Goal: Task Accomplishment & Management: Manage account settings

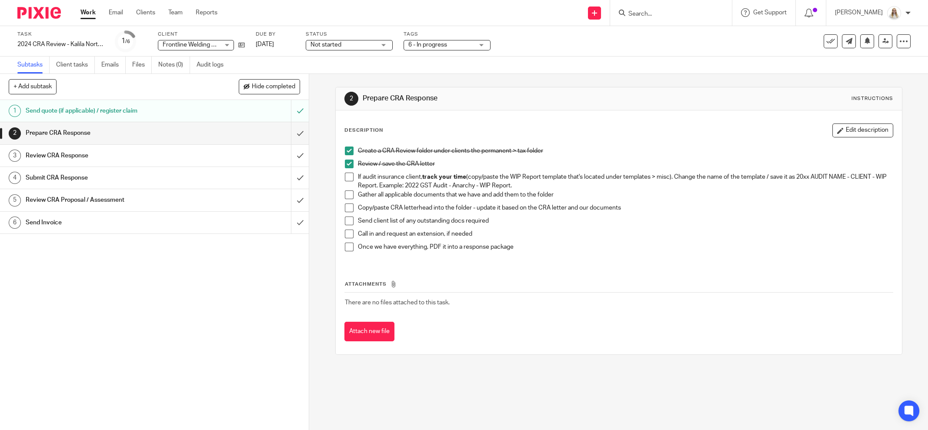
drag, startPoint x: 347, startPoint y: 176, endPoint x: 347, endPoint y: 187, distance: 10.9
click at [347, 176] on span at bounding box center [349, 177] width 9 height 9
click at [345, 205] on span at bounding box center [349, 207] width 9 height 9
drag, startPoint x: 242, startPoint y: 44, endPoint x: 240, endPoint y: 37, distance: 7.2
click at [574, 53] on div "Task 2024 CRA Review - Kalila Northern Residents Save 2024 CRA Review - Kalila …" at bounding box center [464, 41] width 928 height 30
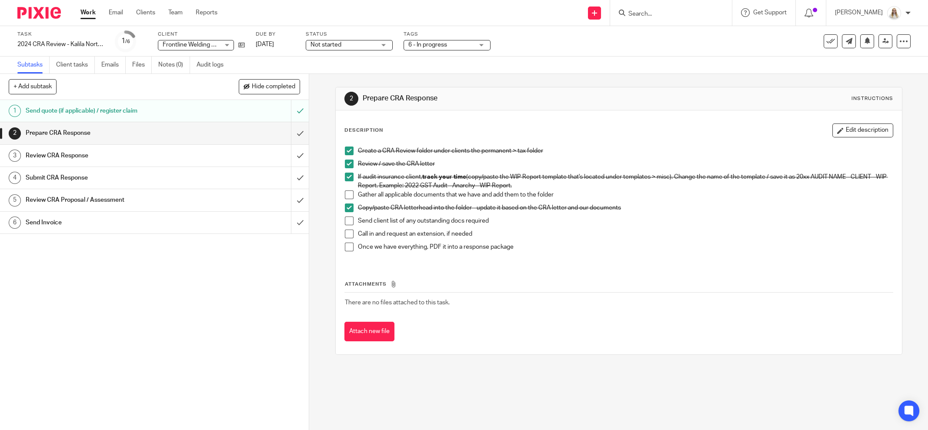
drag, startPoint x: 842, startPoint y: 130, endPoint x: 792, endPoint y: 135, distance: 50.7
click at [843, 130] on button "Edit description" at bounding box center [862, 130] width 61 height 14
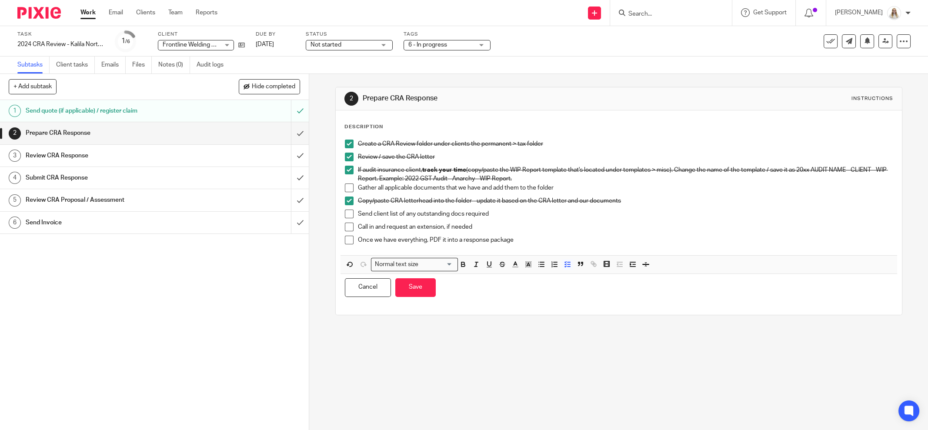
click at [545, 241] on p "Once we have everything, PDF it into a response package" at bounding box center [625, 240] width 535 height 9
click at [358, 142] on p "Create a CRA Review folder under clients the permanent > tax folder" at bounding box center [625, 144] width 535 height 9
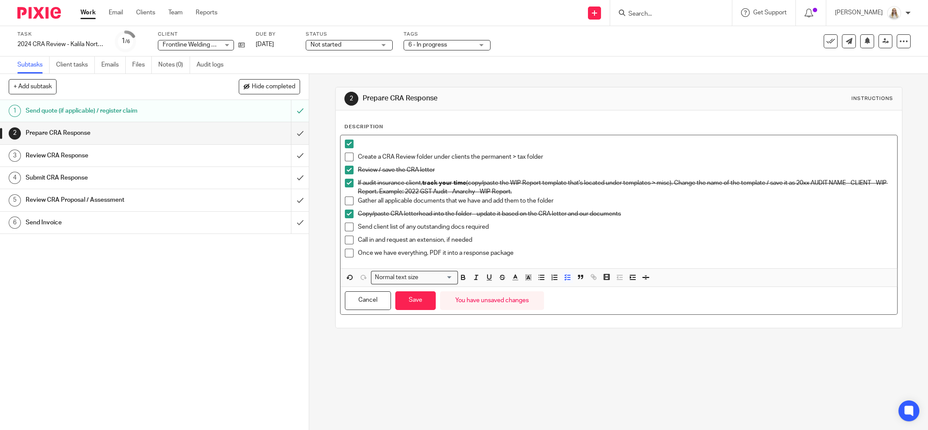
click at [362, 143] on p at bounding box center [625, 144] width 535 height 9
click at [347, 158] on span at bounding box center [349, 157] width 9 height 9
click at [345, 143] on span at bounding box center [349, 144] width 9 height 9
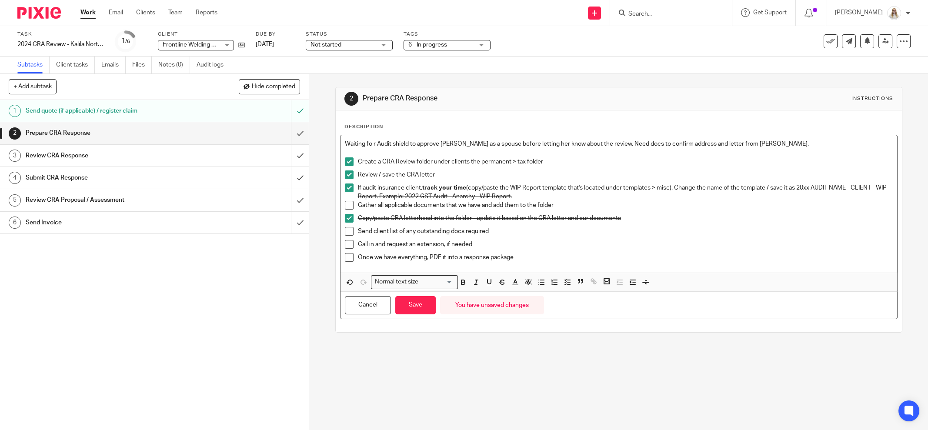
click at [369, 141] on p "Waiting fo r Audit shield to approve Kalila as a spouse before letting her know…" at bounding box center [619, 144] width 548 height 9
drag, startPoint x: 748, startPoint y: 143, endPoint x: 341, endPoint y: 140, distance: 406.6
click at [345, 140] on p "Waiting for Audit shield to approve Kalila as a spouse before letting her know …" at bounding box center [619, 144] width 548 height 9
drag, startPoint x: 458, startPoint y: 279, endPoint x: 503, endPoint y: 277, distance: 44.8
click at [459, 278] on icon "button" at bounding box center [463, 282] width 8 height 8
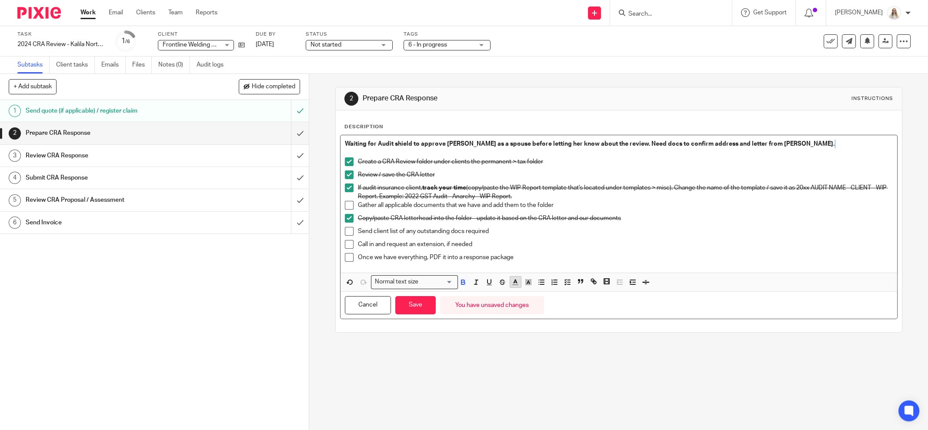
click at [513, 278] on icon "button" at bounding box center [515, 282] width 8 height 8
click at [584, 308] on li "color:#AB149E" at bounding box center [587, 310] width 7 height 7
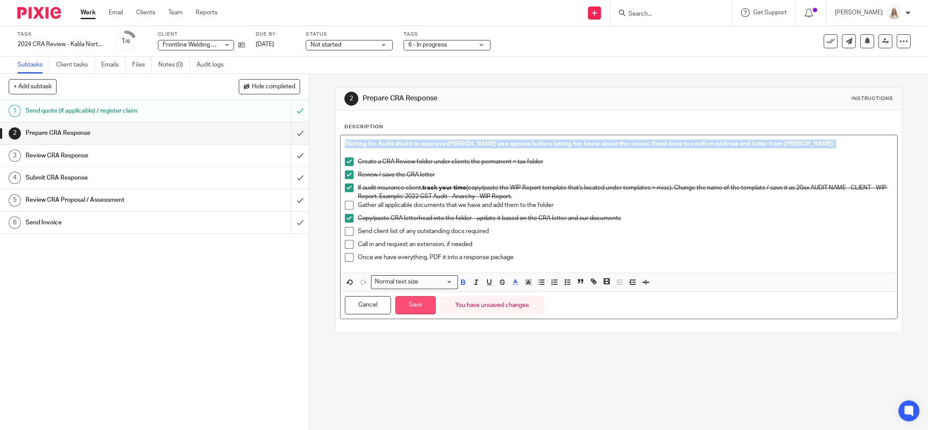
click at [423, 300] on button "Save" at bounding box center [415, 305] width 40 height 19
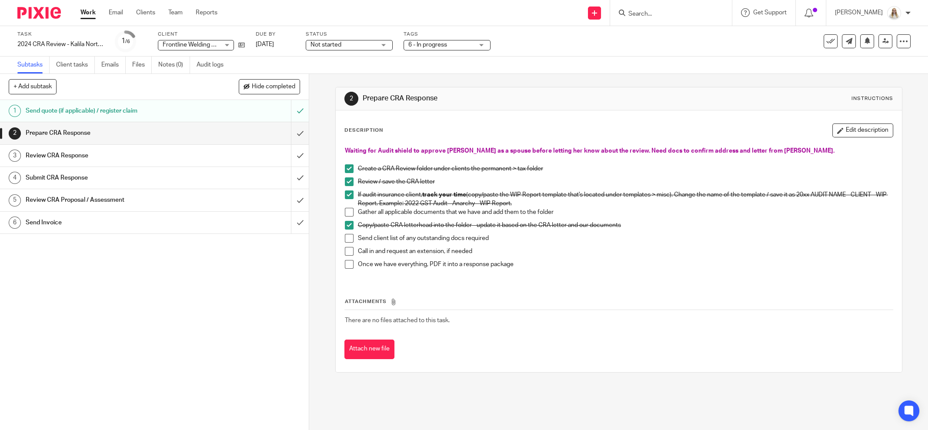
click at [89, 13] on link "Work" at bounding box center [87, 12] width 15 height 9
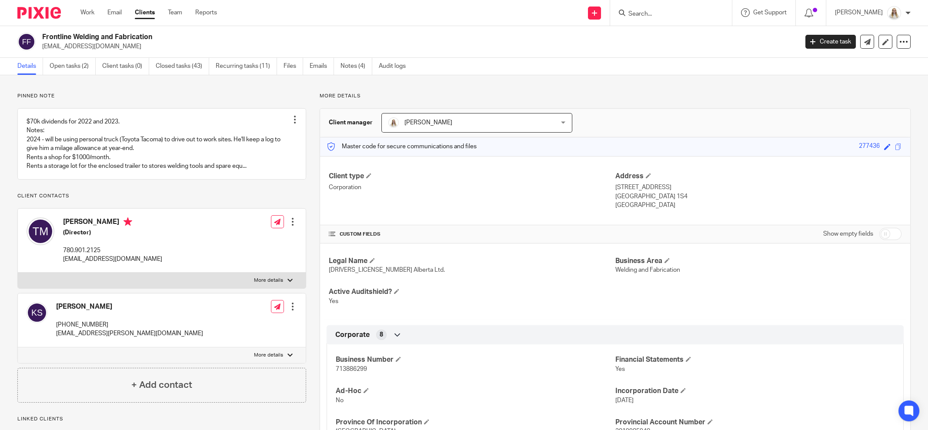
drag, startPoint x: 90, startPoint y: 314, endPoint x: 57, endPoint y: 314, distance: 32.6
click at [57, 311] on h4 "[PERSON_NAME]" at bounding box center [129, 306] width 147 height 9
drag, startPoint x: 96, startPoint y: 315, endPoint x: 56, endPoint y: 314, distance: 40.4
click at [56, 311] on h4 "[PERSON_NAME]" at bounding box center [129, 306] width 147 height 9
copy h4 "[PERSON_NAME]"
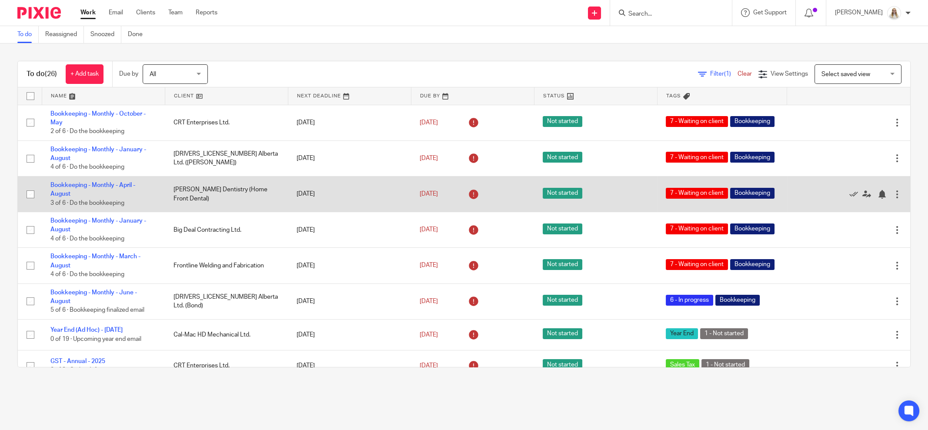
scroll to position [217, 0]
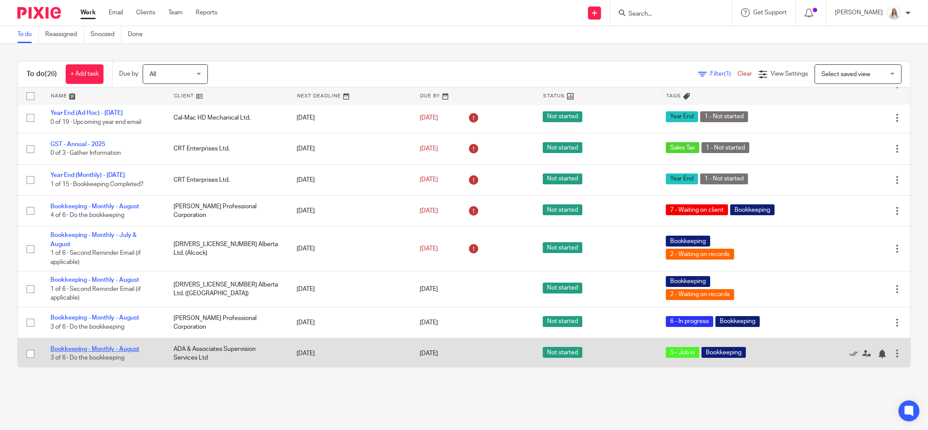
click at [89, 349] on link "Bookkeeping - Monthly - August" at bounding box center [94, 349] width 89 height 6
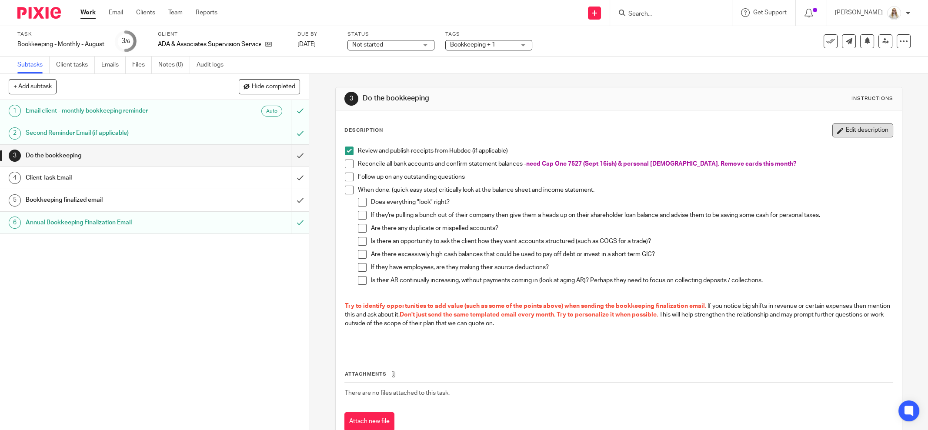
click at [832, 132] on button "Edit description" at bounding box center [862, 130] width 61 height 14
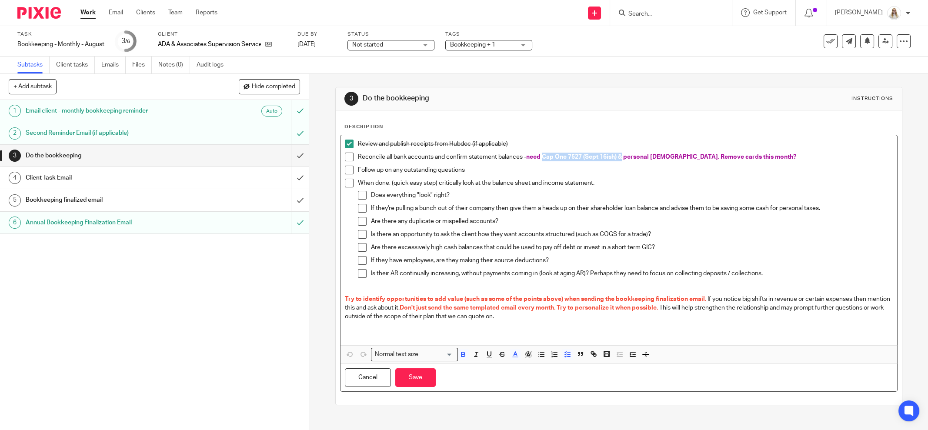
drag, startPoint x: 621, startPoint y: 155, endPoint x: 540, endPoint y: 156, distance: 81.7
click at [540, 156] on span "need Cap One 7527 (Sept 16ish) & personal TD Visa. Remove cards this month?" at bounding box center [661, 157] width 270 height 6
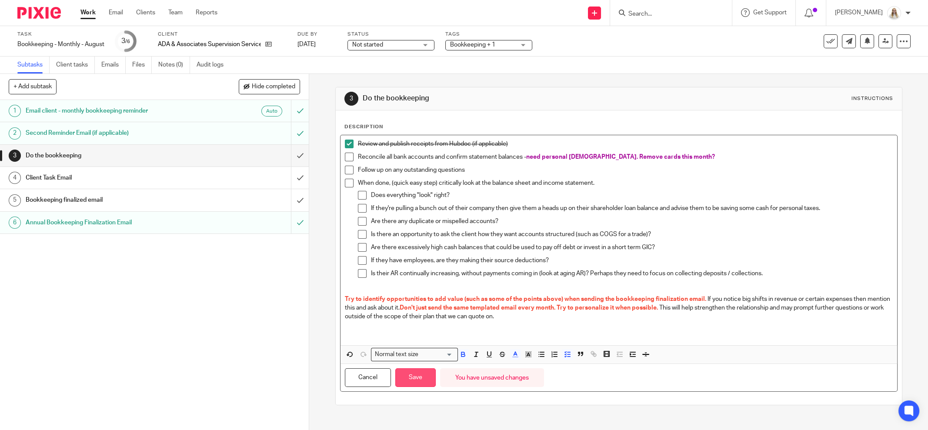
drag, startPoint x: 427, startPoint y: 374, endPoint x: 485, endPoint y: 370, distance: 58.0
click at [427, 374] on button "Save" at bounding box center [415, 377] width 40 height 19
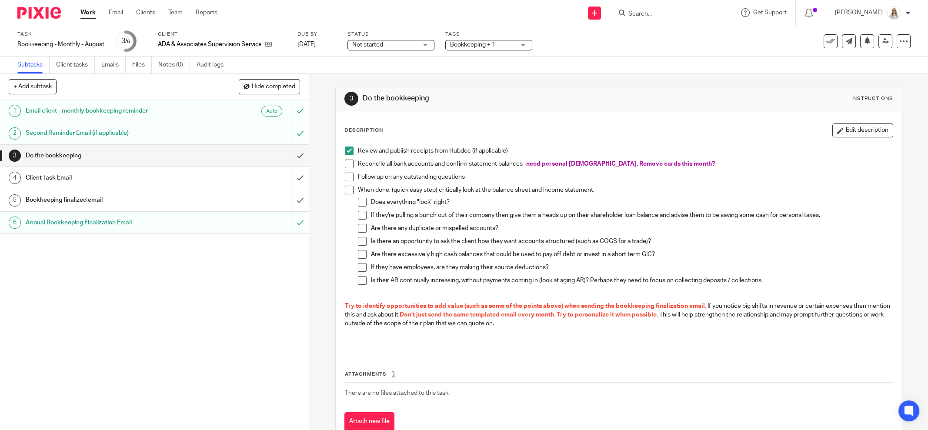
drag, startPoint x: 862, startPoint y: 131, endPoint x: 757, endPoint y: 153, distance: 106.8
click at [861, 131] on button "Edit description" at bounding box center [862, 130] width 61 height 14
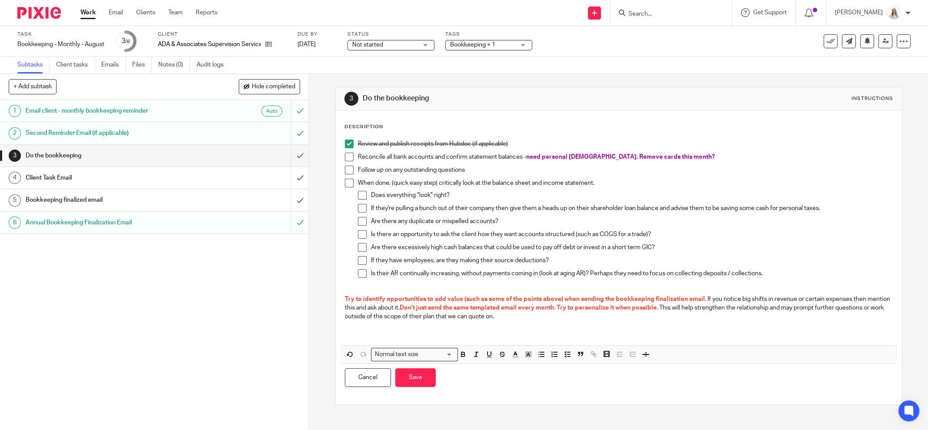
click at [689, 153] on p "Reconcile all bank accounts and confirm statement balances - need personal TD V…" at bounding box center [625, 157] width 535 height 9
drag, startPoint x: 744, startPoint y: 159, endPoint x: 669, endPoint y: 156, distance: 74.9
click at [669, 156] on p "Reconcile all bank accounts and confirm statement balances - need personal TD V…" at bounding box center [625, 157] width 535 height 9
drag, startPoint x: 686, startPoint y: 93, endPoint x: 654, endPoint y: 215, distance: 126.0
click at [686, 96] on div "3 Do the bookkeeping Instructions" at bounding box center [618, 99] width 549 height 14
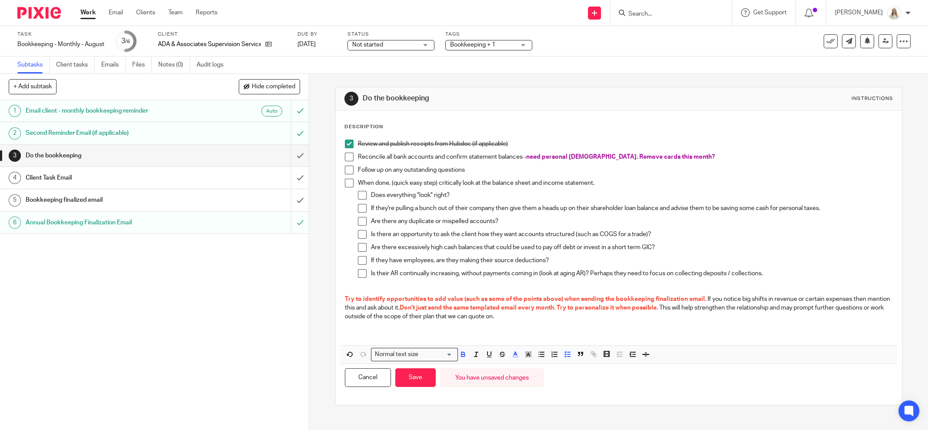
drag, startPoint x: 410, startPoint y: 374, endPoint x: 523, endPoint y: 279, distance: 148.1
click at [410, 374] on button "Save" at bounding box center [415, 377] width 40 height 19
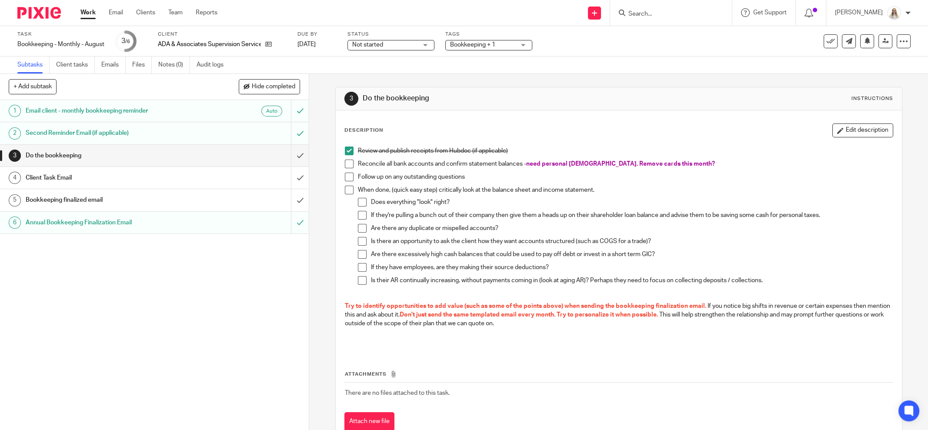
click at [637, 59] on div "Subtasks Client tasks Emails Files Notes (0) Audit logs" at bounding box center [464, 65] width 928 height 17
drag, startPoint x: 829, startPoint y: 130, endPoint x: 757, endPoint y: 153, distance: 75.9
click at [832, 130] on button "Edit description" at bounding box center [862, 130] width 61 height 14
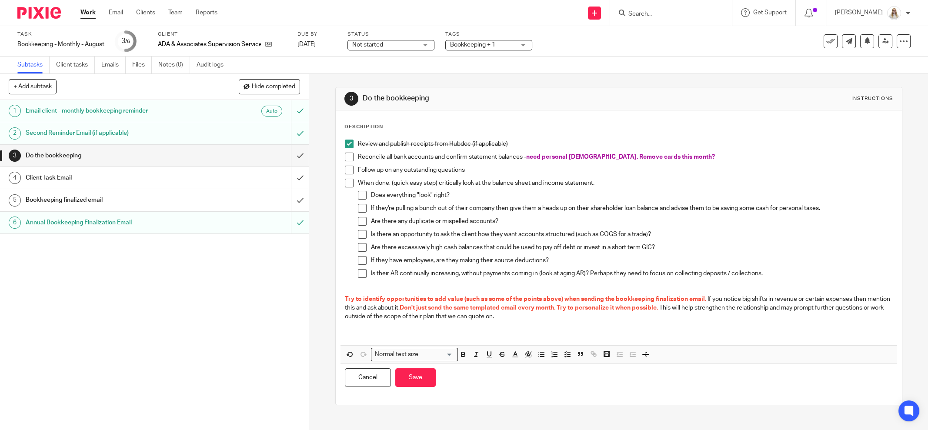
click at [540, 154] on span "need personal TD Visa. Remove cards this month?" at bounding box center [620, 157] width 189 height 6
click at [418, 377] on button "Save" at bounding box center [415, 377] width 40 height 19
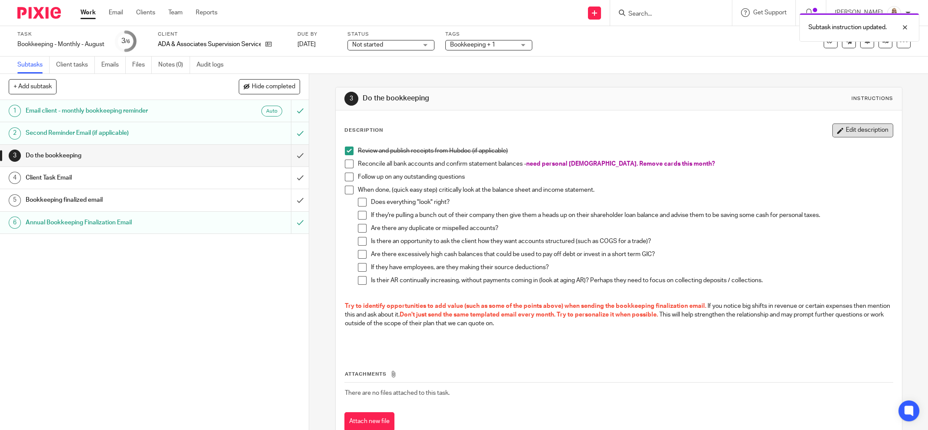
click at [836, 128] on button "Edit description" at bounding box center [862, 130] width 61 height 14
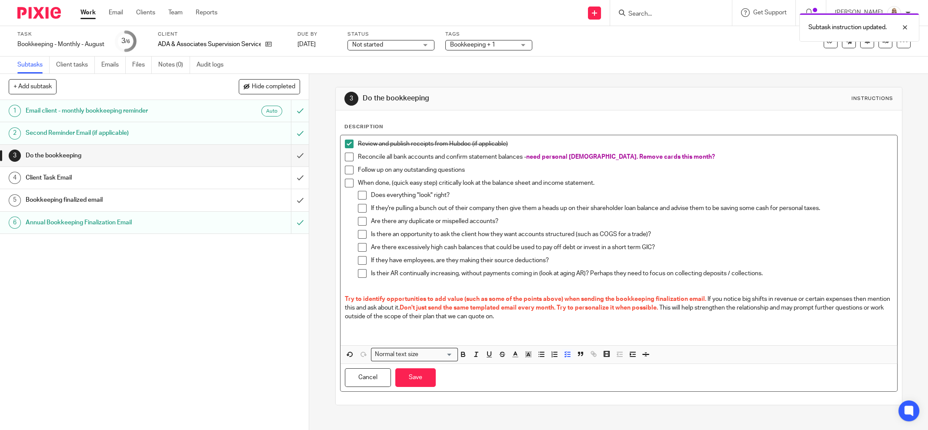
click at [616, 151] on div "Review and publish receipts from Hubdoc (if applicable)" at bounding box center [625, 146] width 535 height 13
click at [414, 378] on button "Save" at bounding box center [415, 377] width 40 height 19
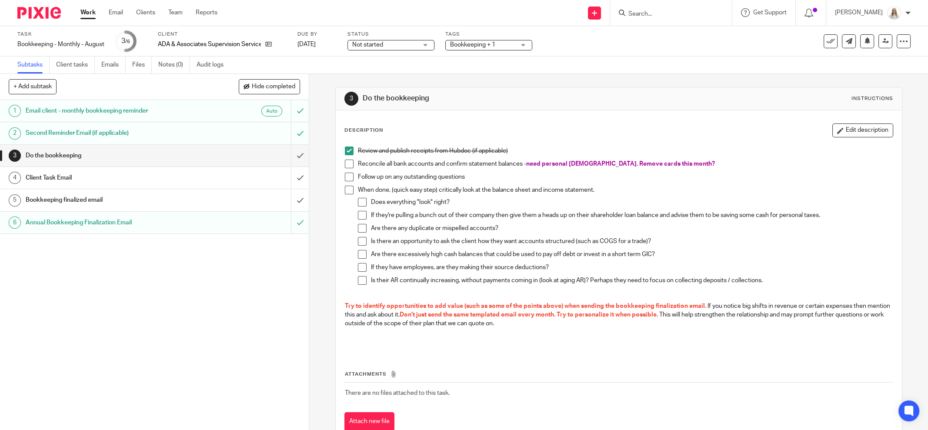
click at [280, 10] on div "Send new email Create task Add client Request signature Get Support Contact Sup…" at bounding box center [578, 13] width 697 height 26
click at [450, 47] on div "Bookkeeping + 1" at bounding box center [488, 45] width 87 height 10
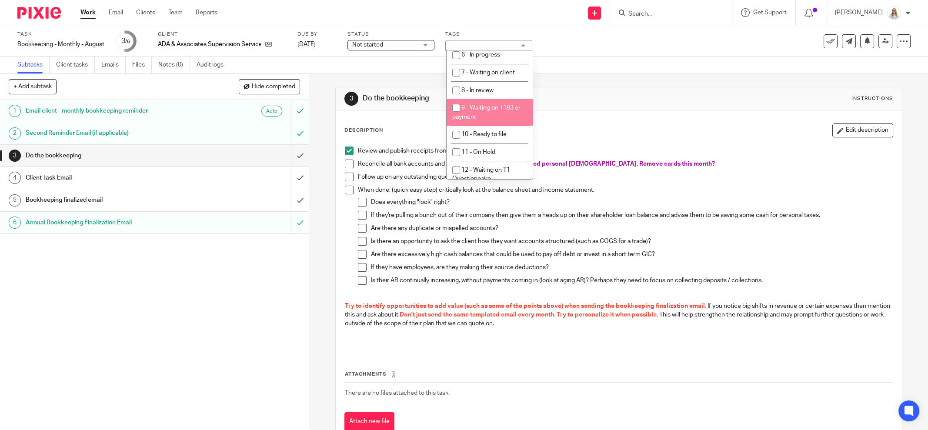
scroll to position [326, 0]
click at [488, 42] on li "5 - Job in" at bounding box center [490, 33] width 86 height 18
checkbox input "false"
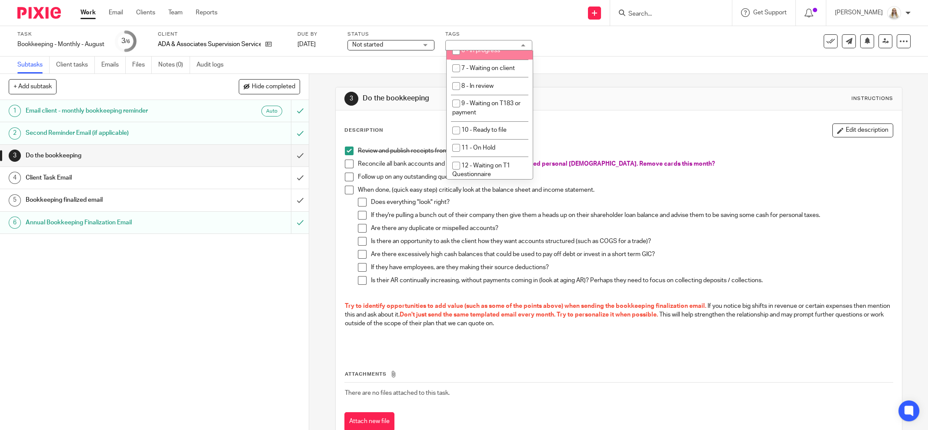
drag, startPoint x: 487, startPoint y: 77, endPoint x: 492, endPoint y: 76, distance: 4.4
click at [487, 53] on span "6 - In progress" at bounding box center [480, 50] width 39 height 6
checkbox input "true"
click at [593, 42] on div "Task Bookkeeping - Monthly - August Save Bookkeeping - Monthly - August 3 /6 Cl…" at bounding box center [389, 41] width 744 height 21
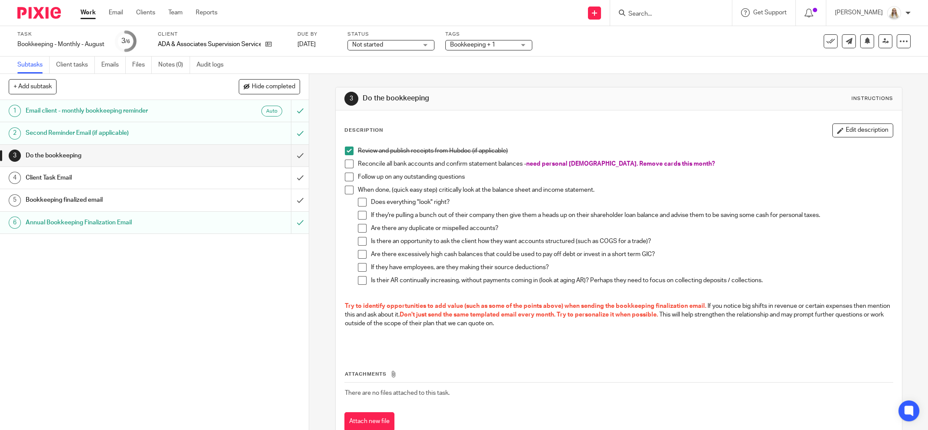
click at [88, 12] on link "Work" at bounding box center [87, 12] width 15 height 9
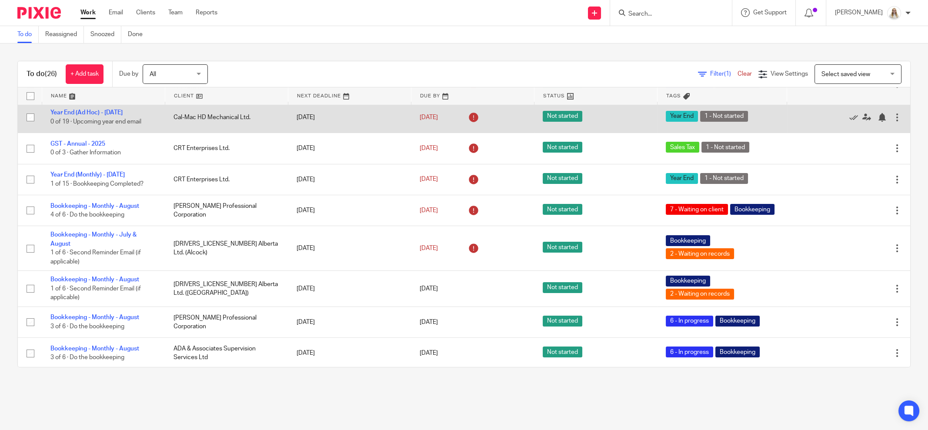
scroll to position [217, 0]
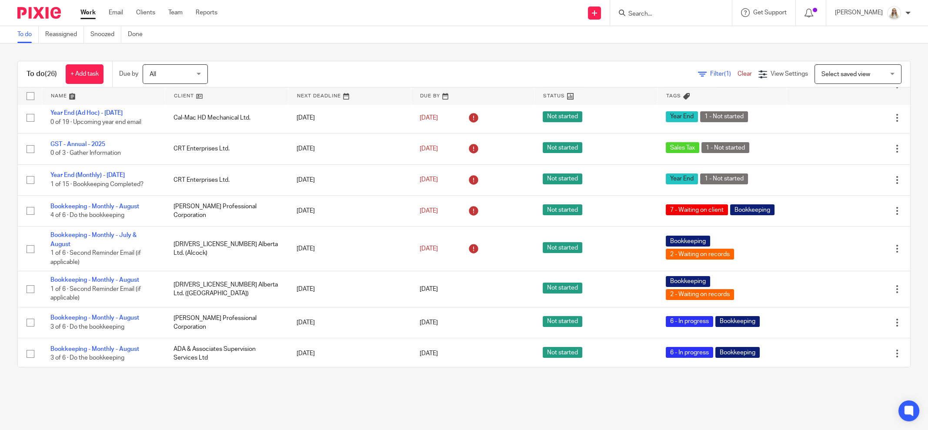
click at [68, 94] on link at bounding box center [103, 95] width 123 height 17
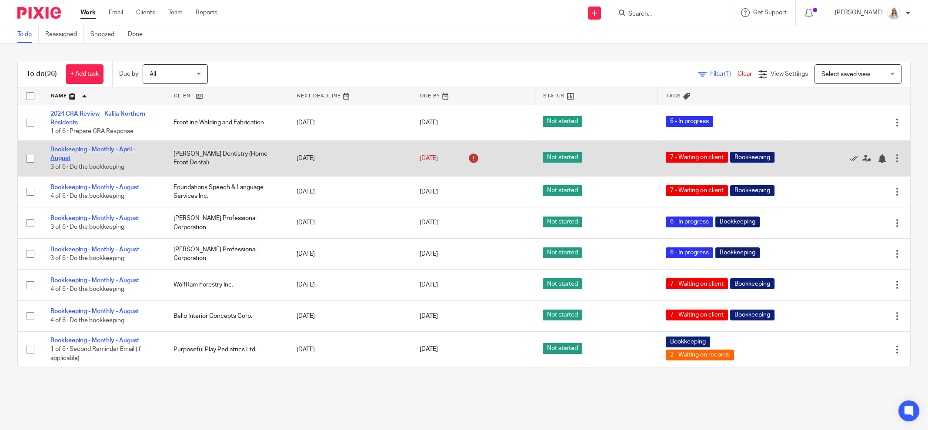
click at [117, 147] on link "Bookkeeping - Monthly - April - August" at bounding box center [92, 154] width 85 height 15
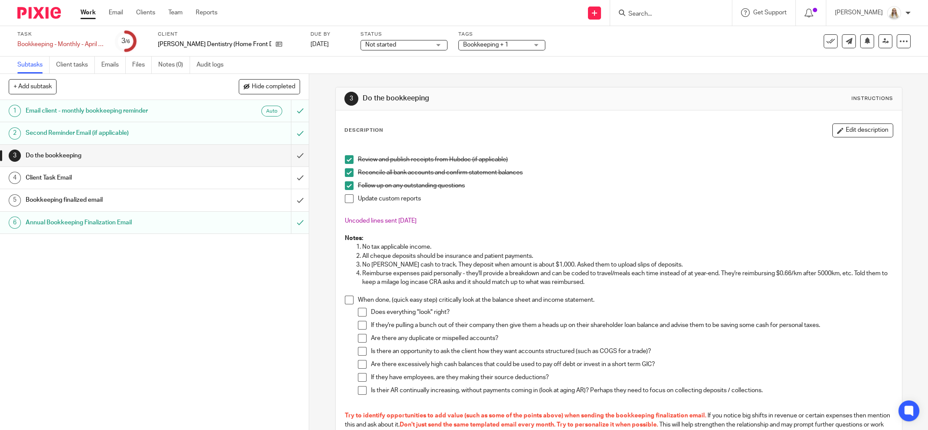
click at [670, 15] on input "Search" at bounding box center [666, 14] width 78 height 8
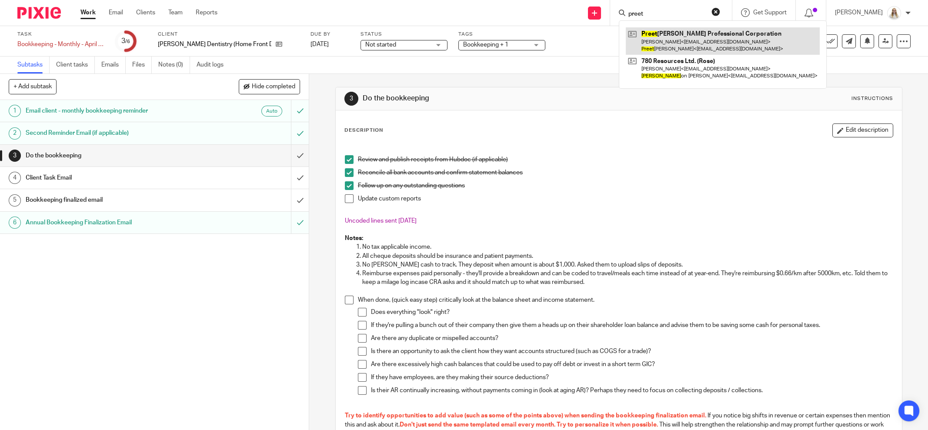
type input "preet"
drag, startPoint x: 605, startPoint y: 47, endPoint x: 530, endPoint y: 22, distance: 78.9
click at [604, 47] on div "Task Bookkeeping - Monthly - April - August Save Bookkeeping - Monthly - April …" at bounding box center [389, 41] width 744 height 21
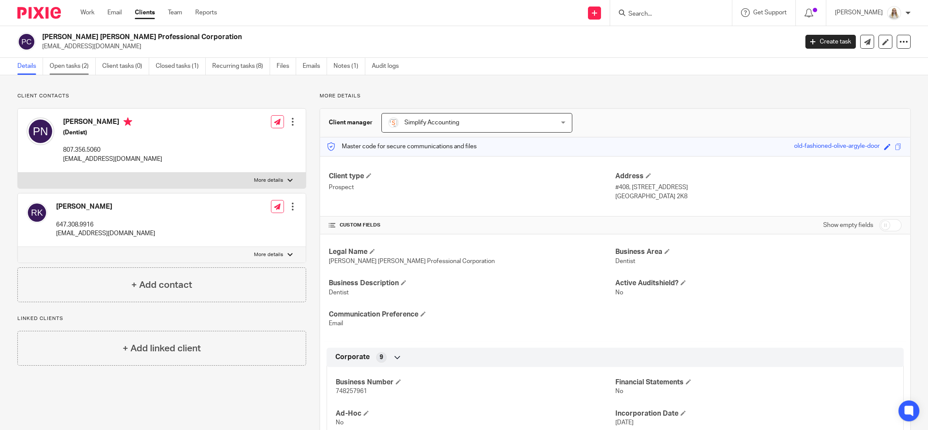
click at [74, 69] on link "Open tasks (2)" at bounding box center [73, 66] width 46 height 17
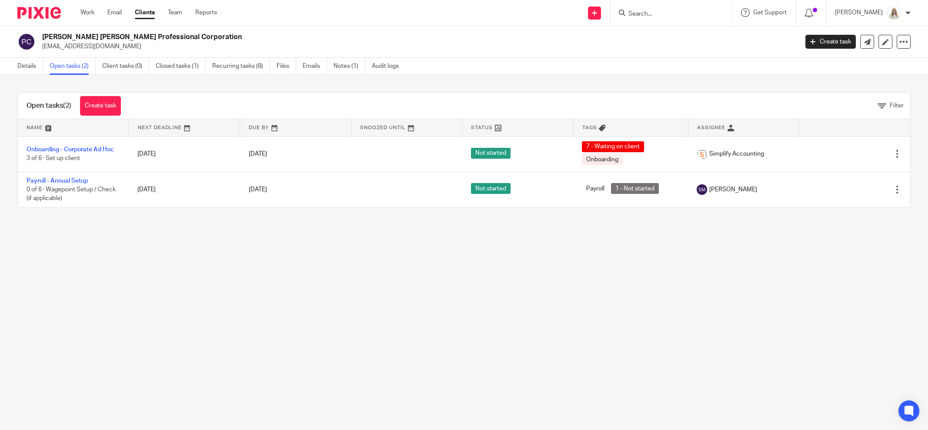
click at [197, 271] on main "Preetpal Singh Nandha Professional Corporation doctorpreetpal@gmail.com Create …" at bounding box center [464, 215] width 928 height 430
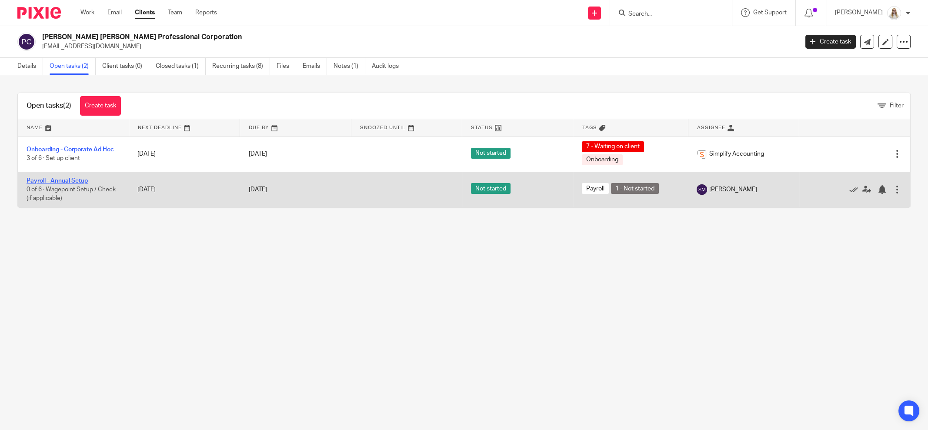
click at [56, 182] on link "Payroll - Annual Setup" at bounding box center [57, 181] width 61 height 6
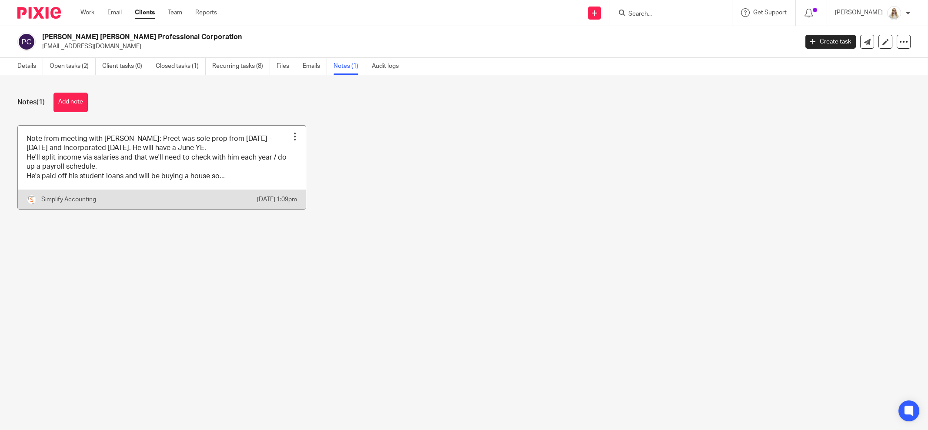
drag, startPoint x: 225, startPoint y: 154, endPoint x: 234, endPoint y: 169, distance: 17.7
click at [225, 154] on link at bounding box center [162, 167] width 288 height 83
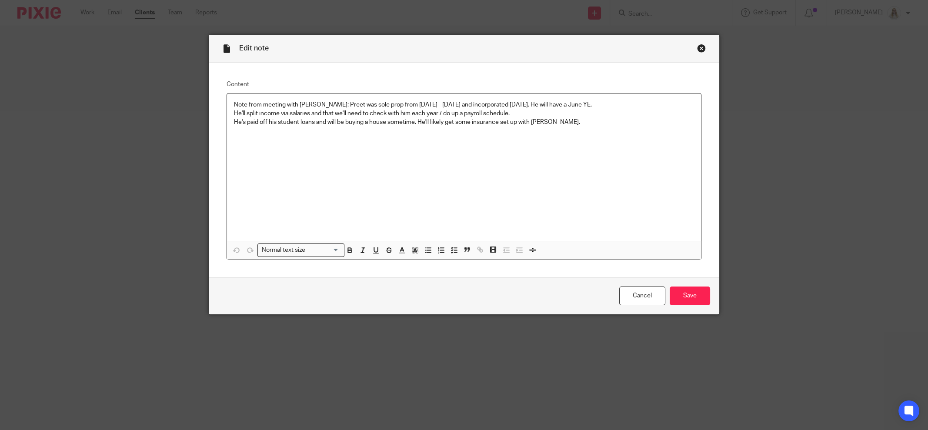
click at [697, 48] on div "Close this dialog window" at bounding box center [701, 48] width 9 height 9
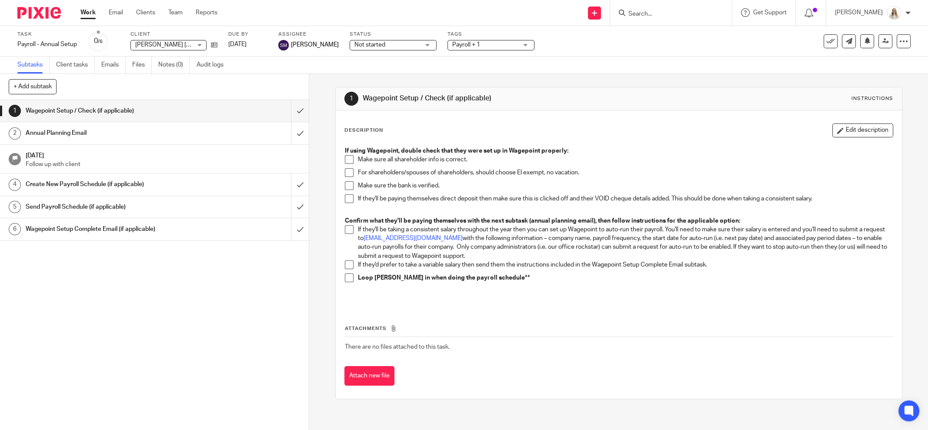
click at [362, 276] on strong "Loop [PERSON_NAME] in when doing the payroll schedule**" at bounding box center [444, 278] width 172 height 6
click at [53, 131] on h1 "Annual Planning Email" at bounding box center [111, 133] width 171 height 13
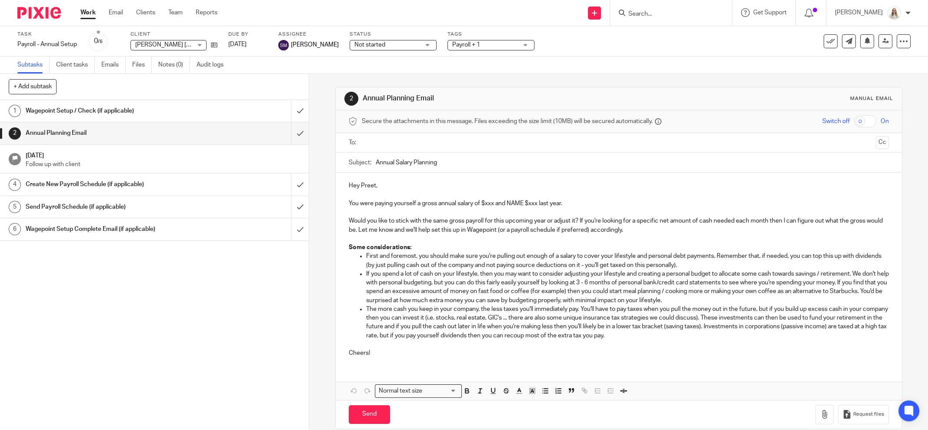
click at [142, 327] on div "1 Wagepoint Setup / Check (if applicable) 2 Annual Planning Email [DATE] Follow…" at bounding box center [154, 265] width 309 height 330
click at [69, 109] on h1 "Wagepoint Setup / Check (if applicable)" at bounding box center [111, 110] width 171 height 13
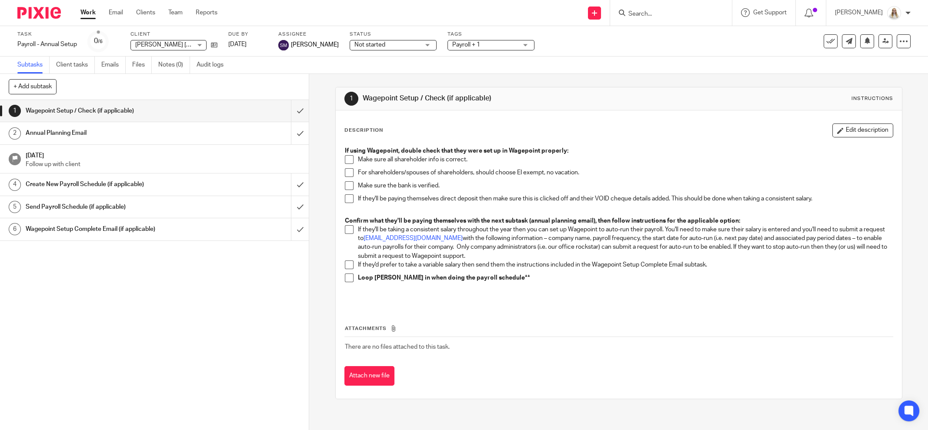
click at [684, 14] on input "Search" at bounding box center [666, 14] width 78 height 8
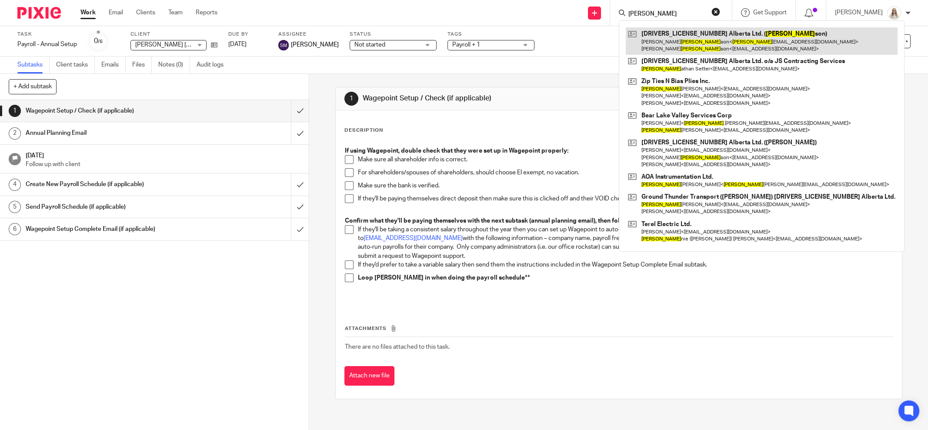
type input "john"
drag, startPoint x: 693, startPoint y: 37, endPoint x: 682, endPoint y: 38, distance: 11.3
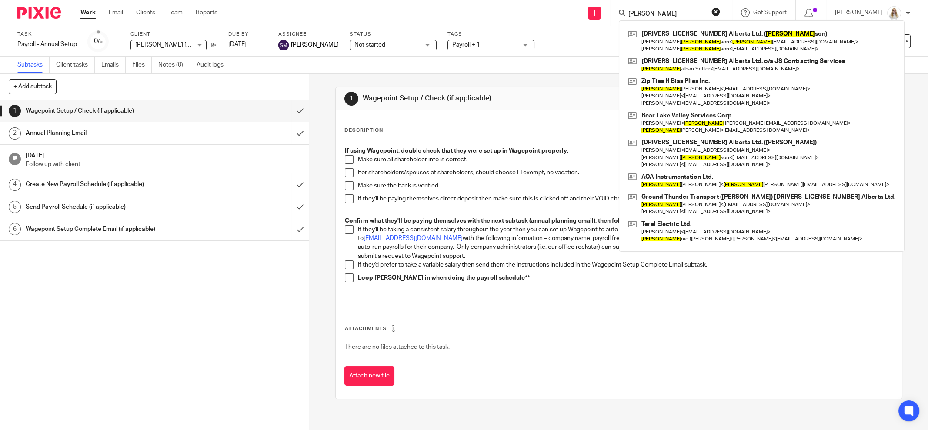
drag, startPoint x: 567, startPoint y: 48, endPoint x: 512, endPoint y: 0, distance: 73.4
click at [564, 46] on div "Task Payroll - Annual Setup Save Payroll - Annual Setup 0 /6 Client Preetpal Si…" at bounding box center [389, 41] width 744 height 21
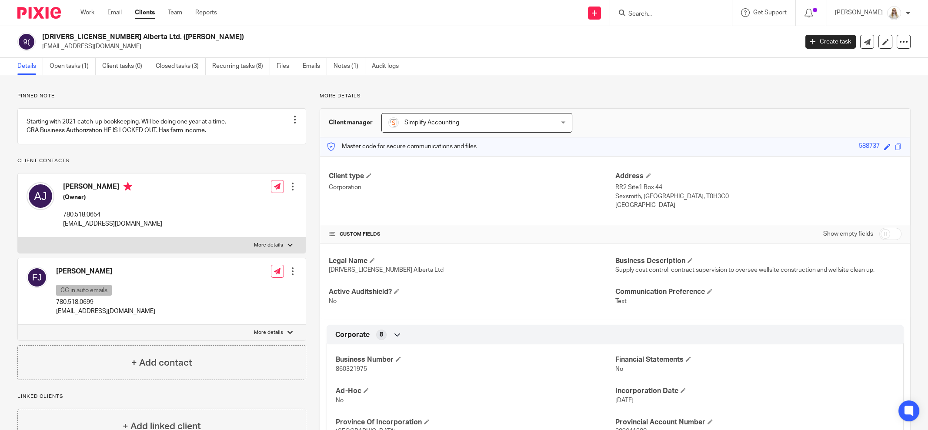
click at [687, 15] on input "Search" at bounding box center [666, 14] width 78 height 8
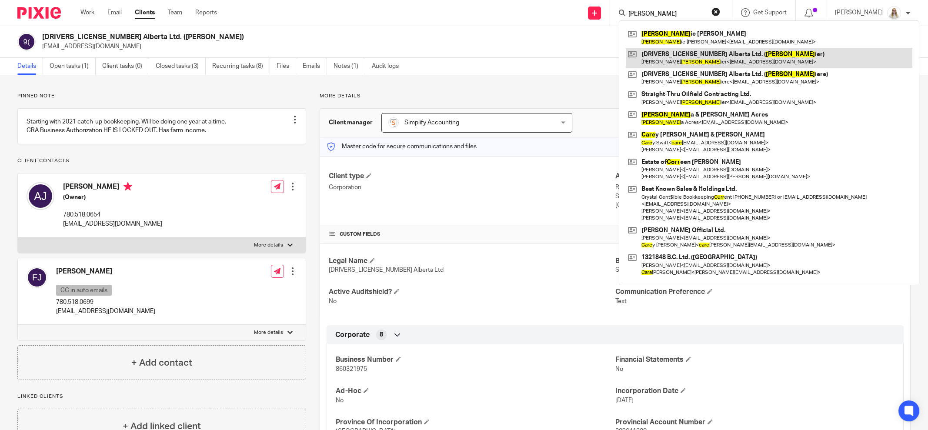
type input "carr"
drag, startPoint x: 573, startPoint y: 54, endPoint x: 578, endPoint y: 41, distance: 13.9
click at [573, 51] on div "964138 Alberta Ltd. (Johnson) andyjohnson1@xplornet.com Create task Update from…" at bounding box center [464, 42] width 928 height 32
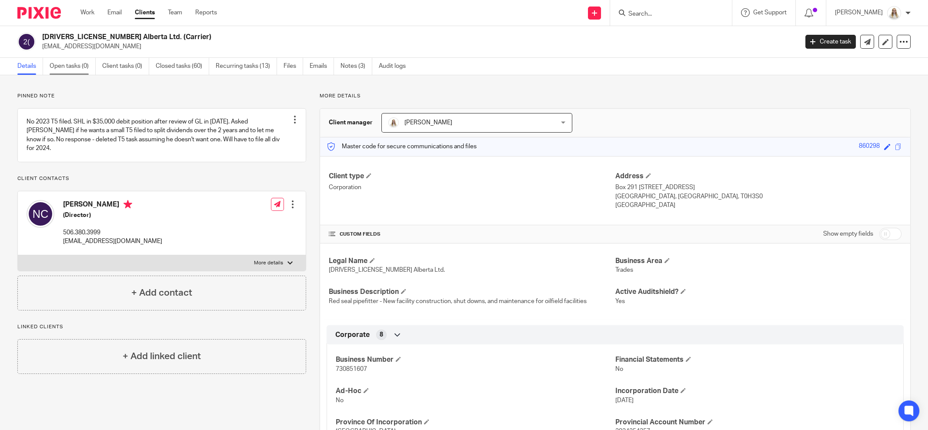
click at [69, 69] on link "Open tasks (0)" at bounding box center [73, 66] width 46 height 17
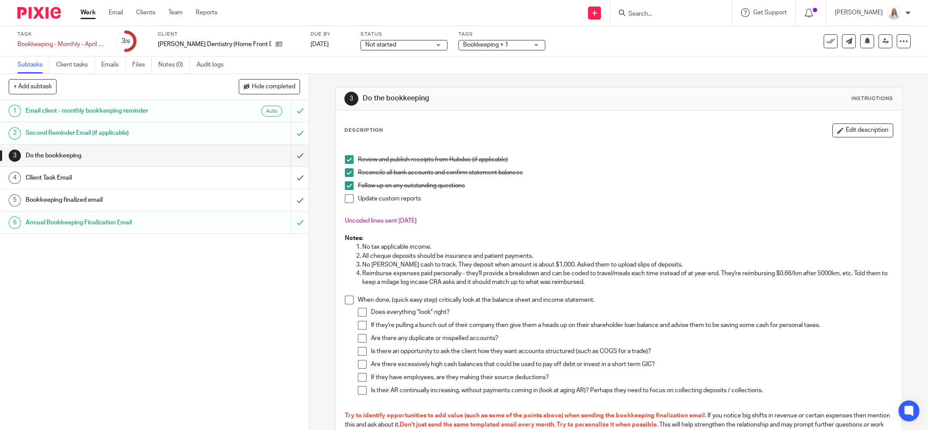
click at [490, 43] on span "Bookkeeping + 1" at bounding box center [485, 45] width 45 height 6
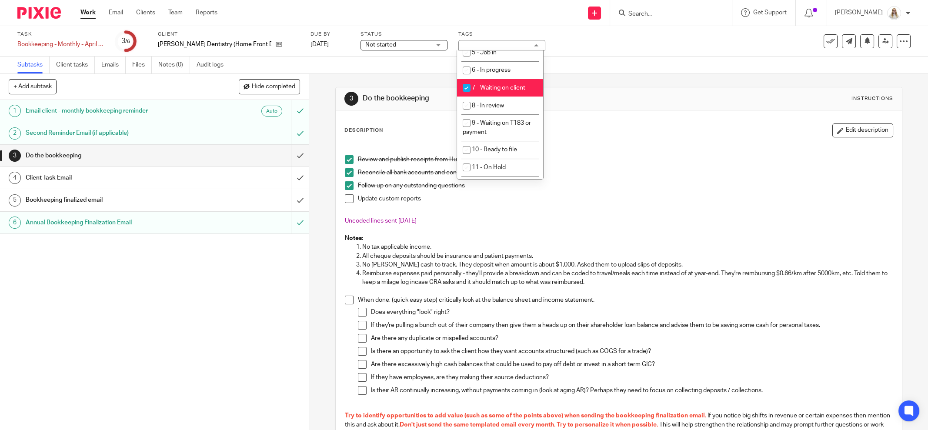
scroll to position [326, 0]
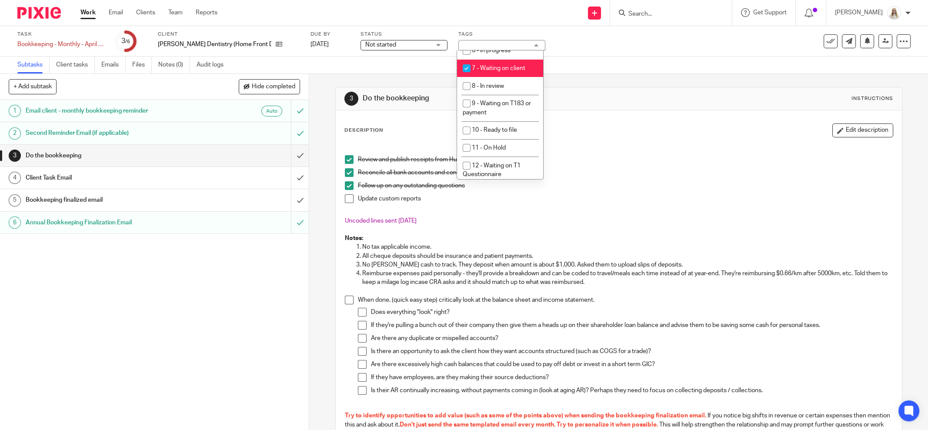
click at [515, 71] on span "7 - Waiting on client" at bounding box center [498, 68] width 53 height 6
checkbox input "false"
click at [513, 60] on li "6 - In progress" at bounding box center [500, 51] width 86 height 18
checkbox input "true"
click at [579, 55] on div "Task Bookkeeping - Monthly - April - August Save Bookkeeping - Monthly - April …" at bounding box center [464, 41] width 928 height 30
